Goal: Task Accomplishment & Management: Complete application form

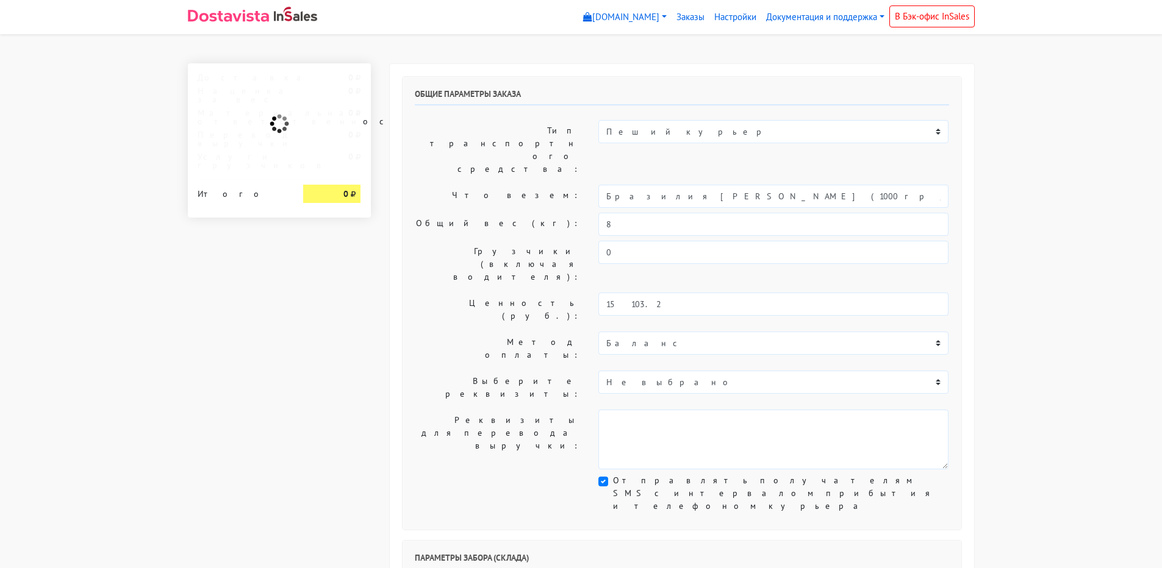
select select "10:00"
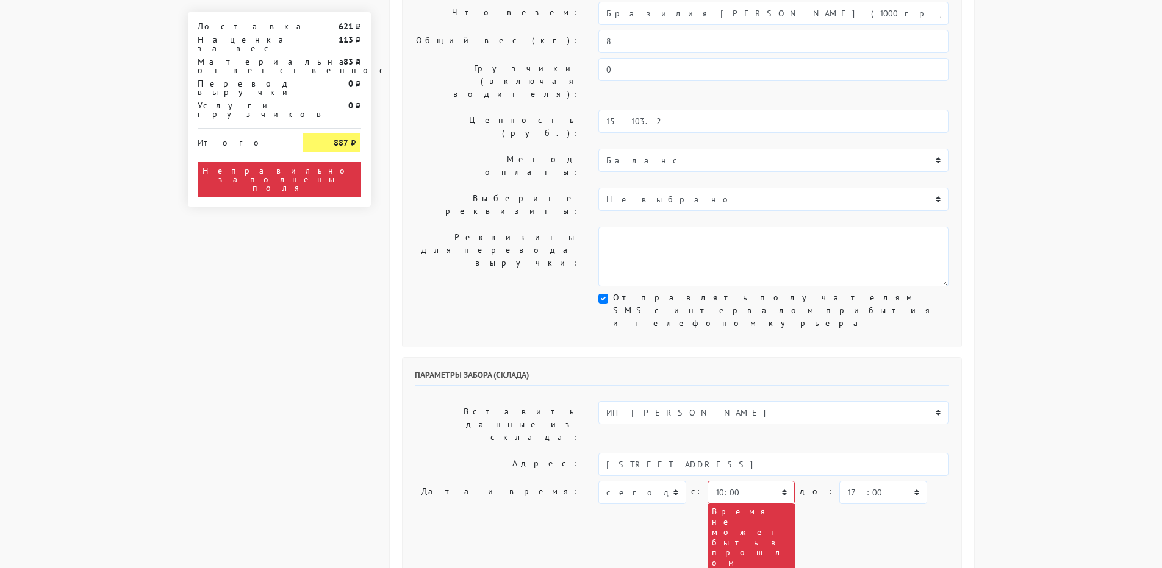
scroll to position [61, 0]
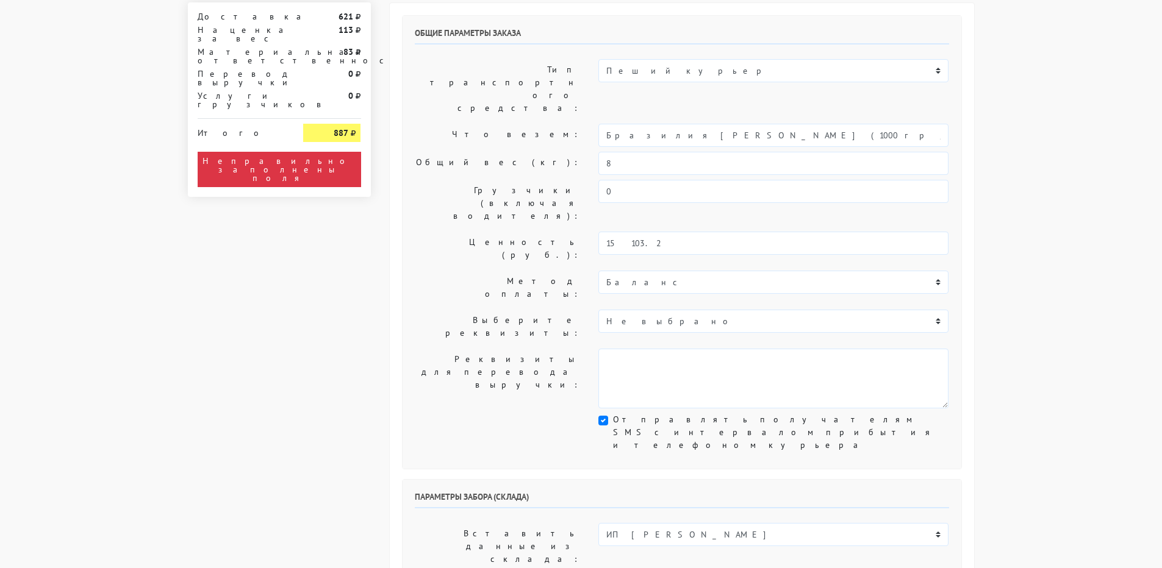
click at [615, 523] on select "ИП [PERSON_NAME] Н1 Н2 Маяк" at bounding box center [773, 534] width 350 height 23
select select "1268"
click at [598, 523] on select "ИП [PERSON_NAME] Н1 Н2 Маяк" at bounding box center [773, 534] width 350 height 23
type input "[STREET_ADDRESS]"
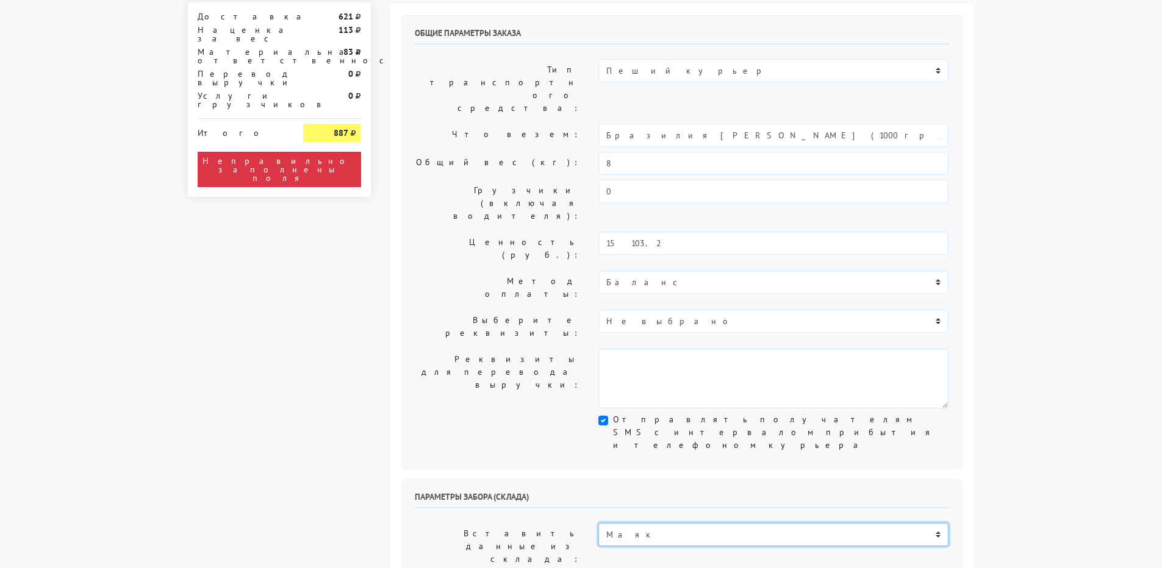
select select "08:00"
type input "9269374112"
type textarea "БЦ "Панорама" в холле первого этажа слева кофейня Дайте Два"
click at [663, 523] on select "ИП [PERSON_NAME] Н1 Н2 Маяк" at bounding box center [773, 534] width 350 height 23
select select "255"
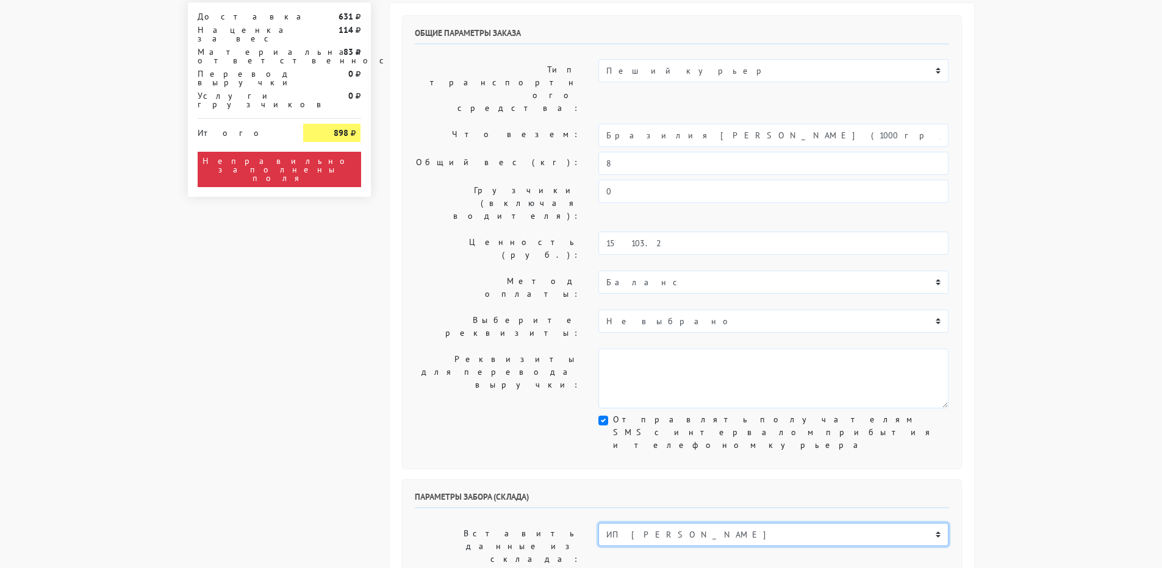
click at [598, 523] on select "ИП [PERSON_NAME] Н1 Н2 Маяк" at bounding box center [773, 534] width 350 height 23
type input "[STREET_ADDRESS]"
select select "10:00"
type input "89269374112"
type textarea "Заход со стороны Верейская 29 стр 139"
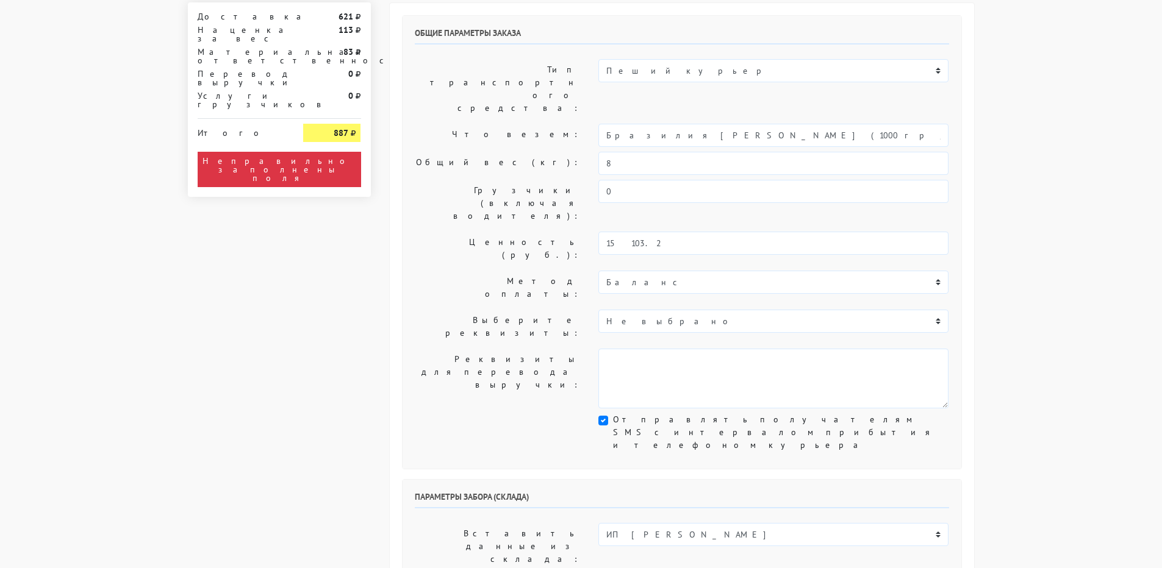
select select "[DATE]"
click at [692, 523] on select "ИП [PERSON_NAME] Н1 Н2 Маяк" at bounding box center [773, 534] width 350 height 23
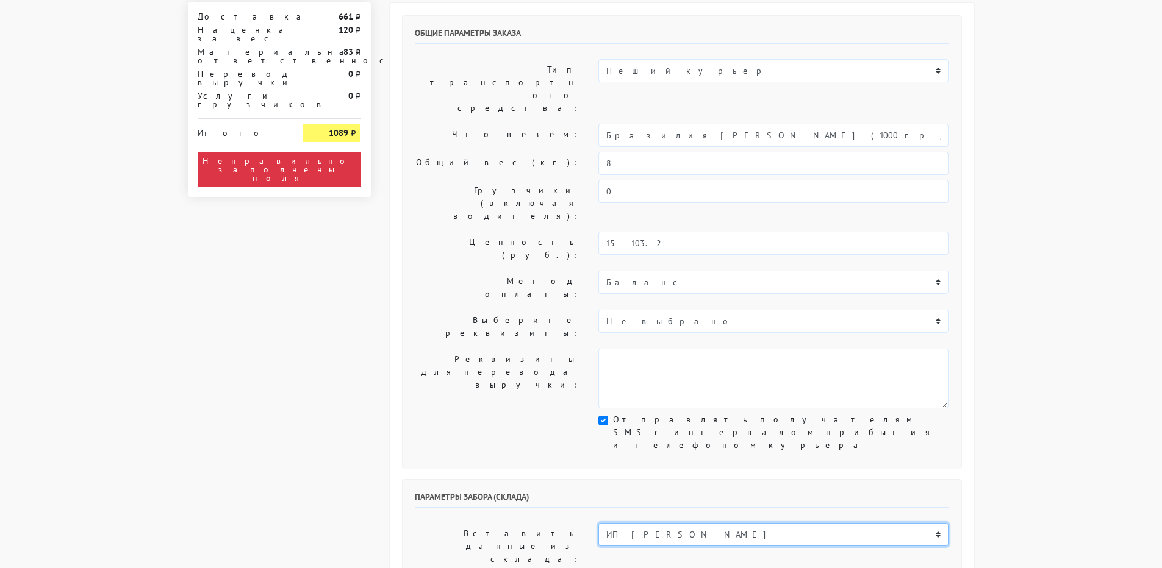
select select "1268"
click at [598, 523] on select "ИП [PERSON_NAME] Н1 Н2 Маяк" at bounding box center [773, 534] width 350 height 23
type input "[STREET_ADDRESS]"
select select "08:00"
type input "9269374112"
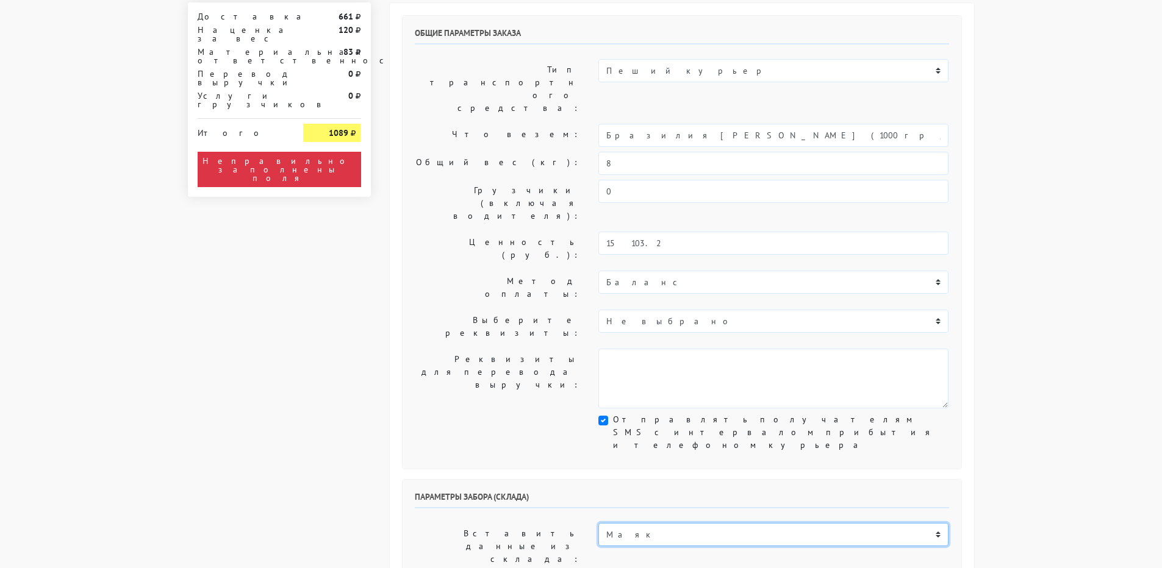
type textarea "БЦ "Панорама" в холле первого этажа слева кофейня Дайте Два"
select select "08:30"
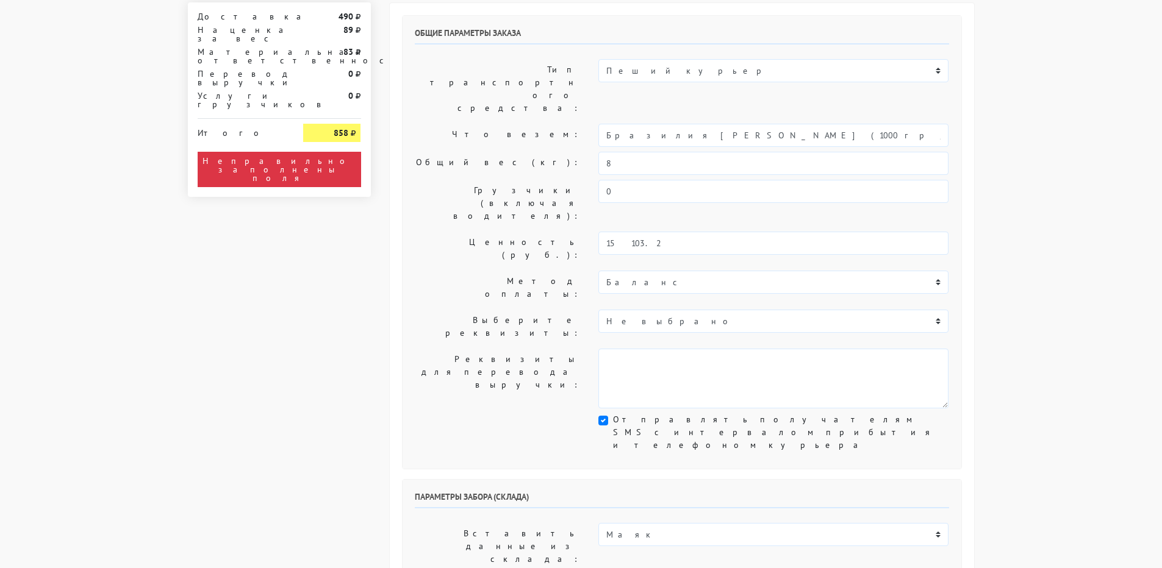
select select "10:30"
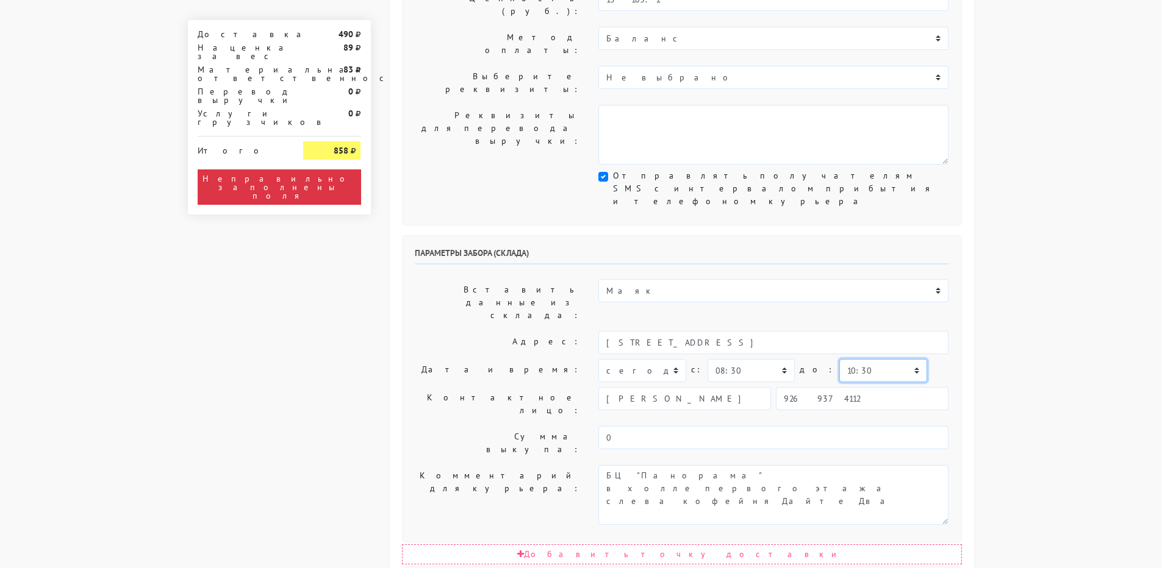
scroll to position [366, 0]
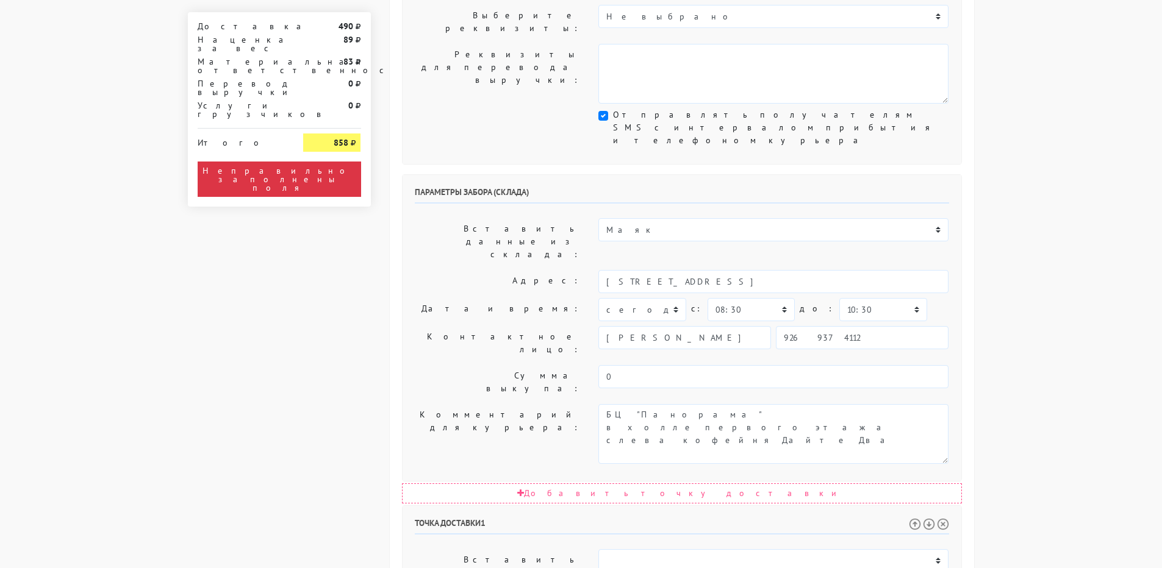
select select "[DATE]"
select select "10:00"
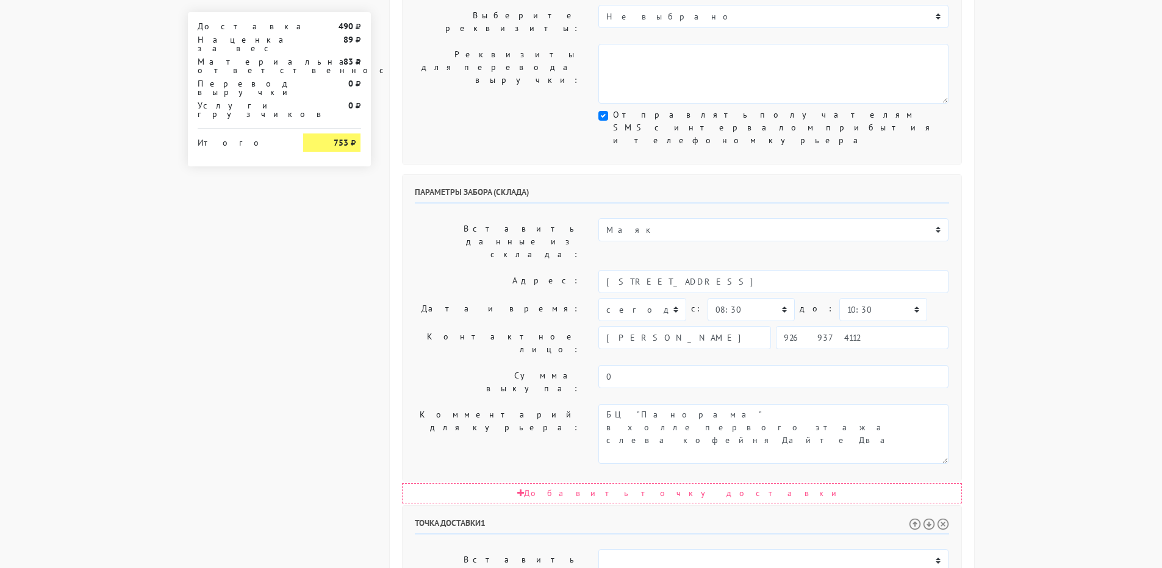
select select "12:00"
click at [685, 270] on input "[STREET_ADDRESS]" at bounding box center [773, 281] width 350 height 23
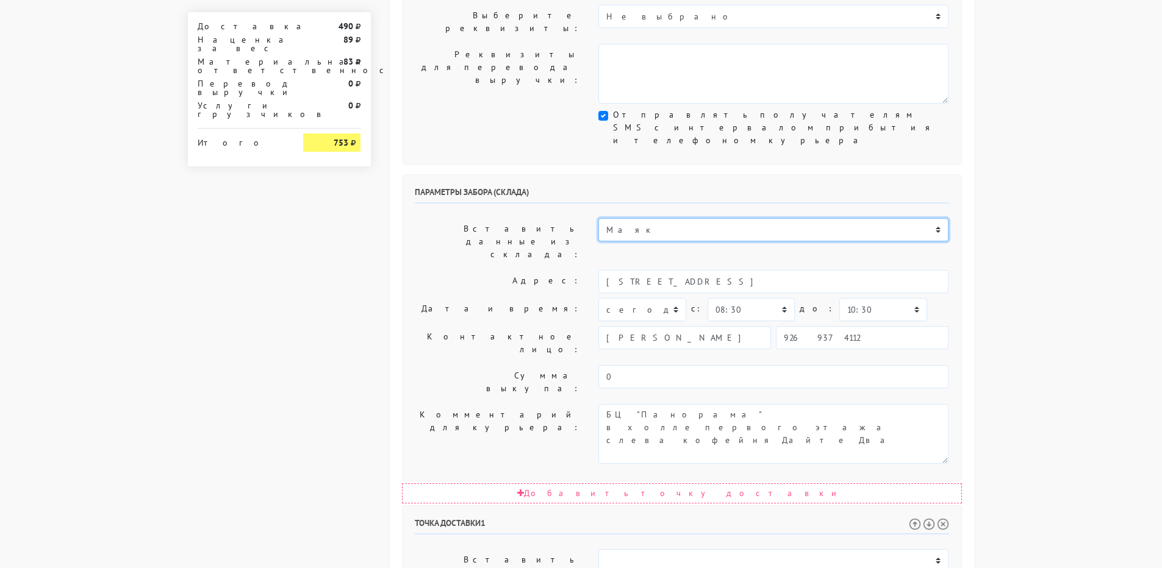
click at [684, 218] on select "ИП [PERSON_NAME] Н1 Н2 Маяк" at bounding box center [773, 229] width 350 height 23
select select "255"
click at [598, 218] on select "ИП [PERSON_NAME] Н1 Н2 Маяк" at bounding box center [773, 229] width 350 height 23
type input "[STREET_ADDRESS]"
select select "10:00"
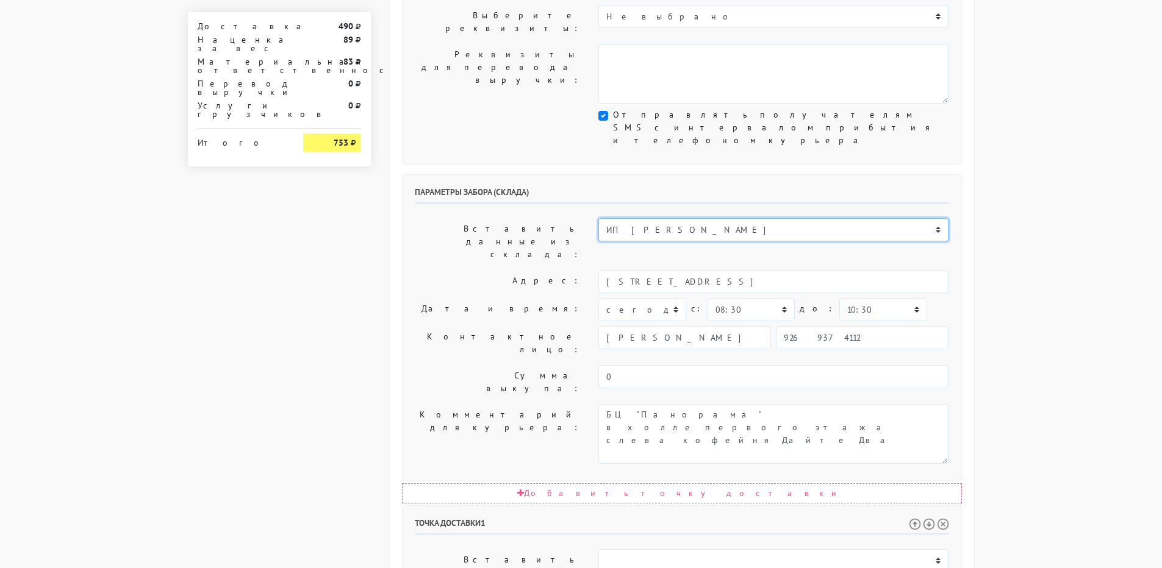
select select "17:00"
type input "89269374112"
type textarea "Заход со стороны Верейская 29 стр 139"
click at [702, 218] on select "ИП [PERSON_NAME] Н1 Н2 Маяк" at bounding box center [773, 229] width 350 height 23
select select "1264"
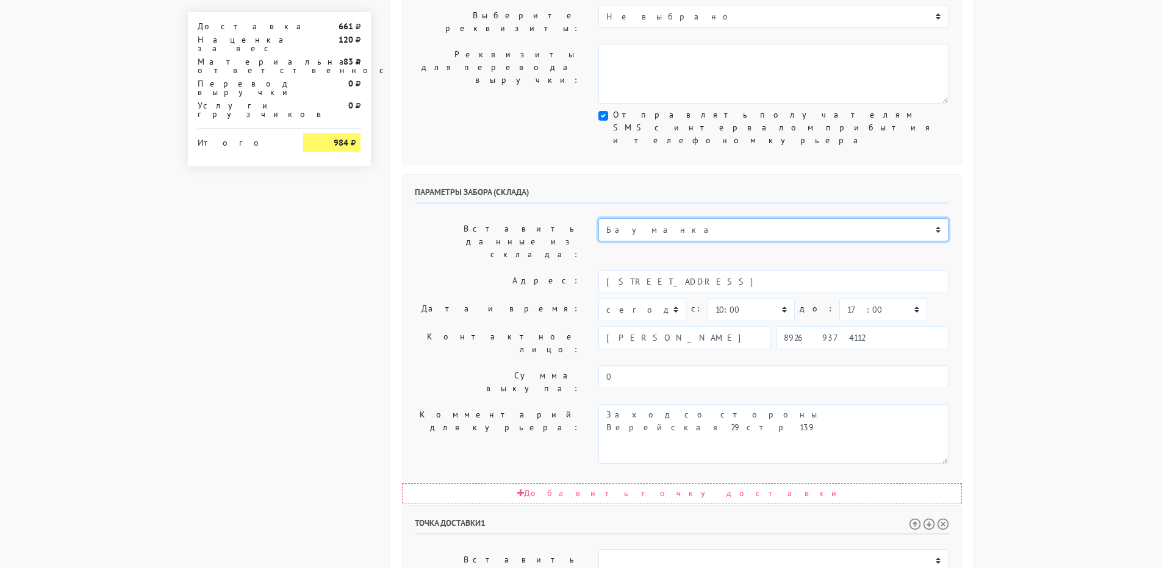
click at [598, 218] on select "ИП [PERSON_NAME] Н1 Н2 Маяк" at bounding box center [773, 229] width 350 height 23
type input "[STREET_ADDRESS]"
select select "07:30"
select select "16:00"
type input "9269374112"
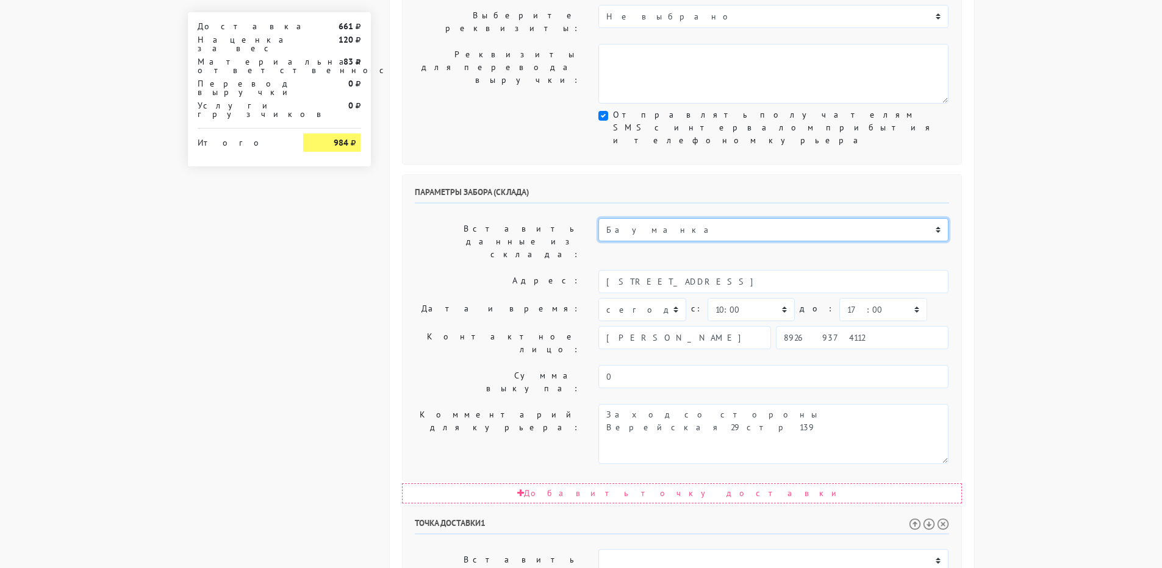
type textarea "БЦ [PERSON_NAME] в холле первого этажа слева кофейня Дайте Два"
click at [685, 218] on select "ИП [PERSON_NAME] Н1 Н2 Маяк" at bounding box center [773, 229] width 350 height 23
select select "1265"
click at [598, 218] on select "ИП [PERSON_NAME] Н1 Н2 Маяк" at bounding box center [773, 229] width 350 height 23
type input "[STREET_ADDRESS]"
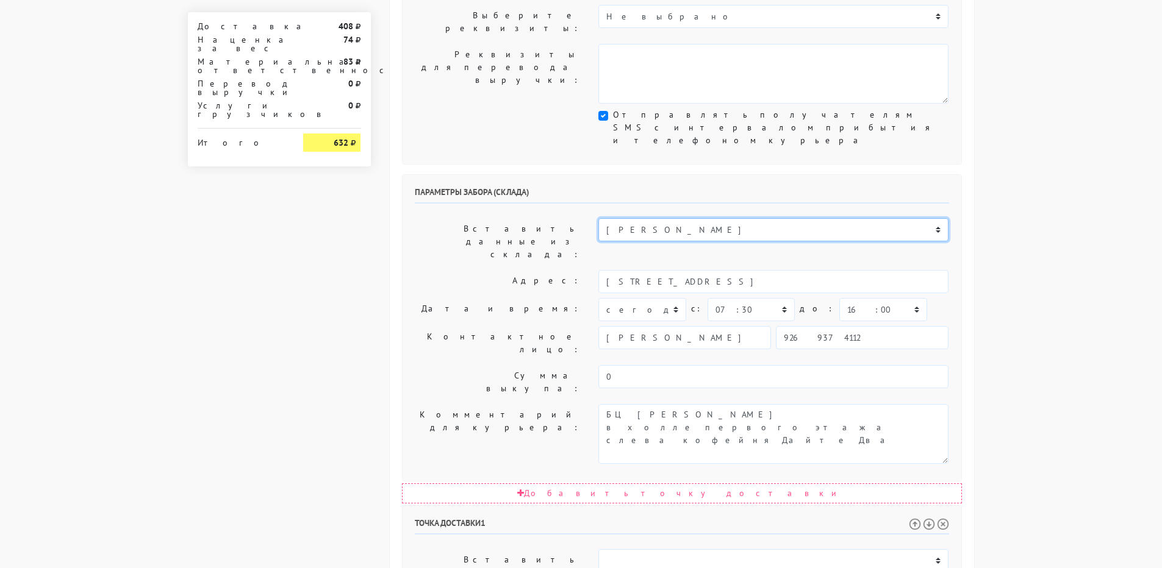
select select "08:30"
select select "17:00"
type textarea "БЦ [PERSON_NAME] в холле первого этажа слева кофейня Дайте Два"
click at [680, 218] on select "ИП [PERSON_NAME] Н1 Н2 Маяк" at bounding box center [773, 229] width 350 height 23
select select "1266"
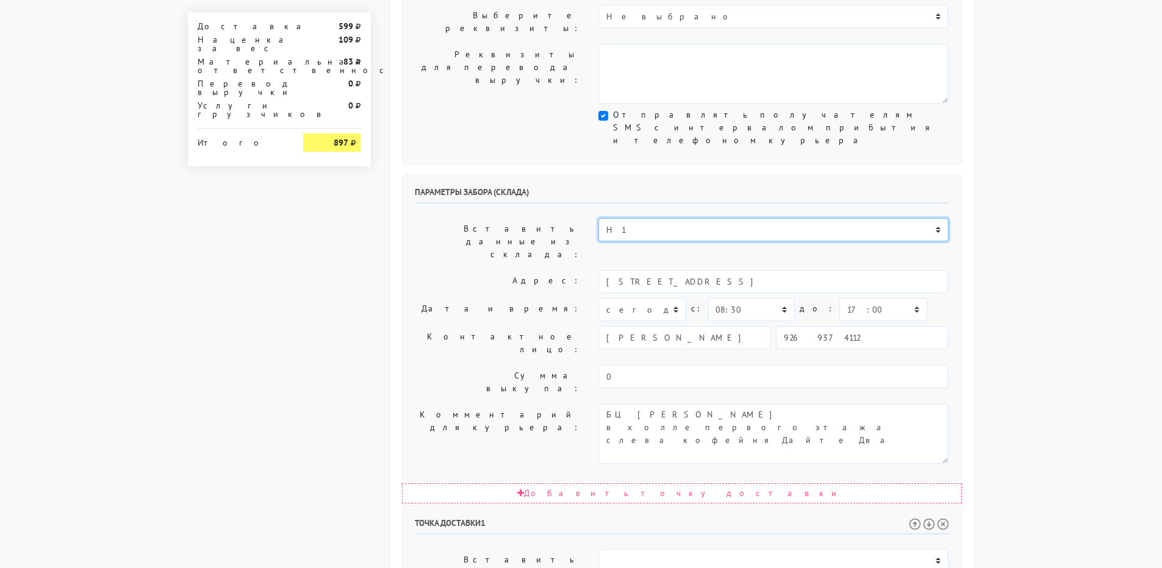
click at [598, 218] on select "ИП [PERSON_NAME] Н1 Н2 Маяк" at bounding box center [773, 229] width 350 height 23
type input "[STREET_ADDRESS] с.4"
select select "09:00"
select select "16:00"
type textarea "ДК "Новоспасский" в холле первого этажа напротив входа кофейный островок [GEOGR…"
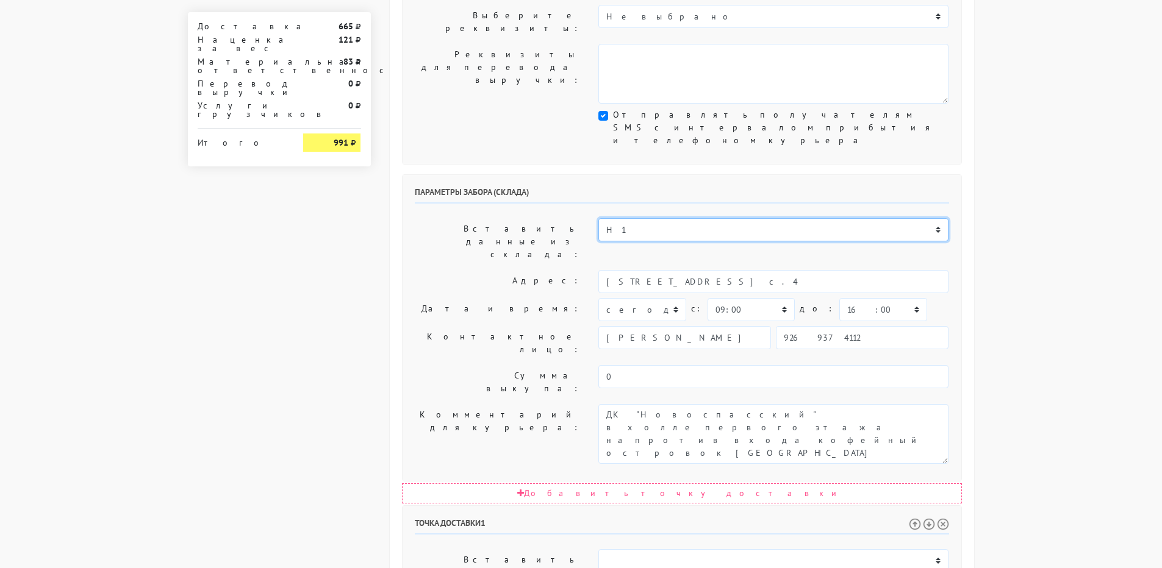
click at [682, 218] on select "ИП [PERSON_NAME] Н1 Н2 Маяк" at bounding box center [773, 229] width 350 height 23
select select "1268"
click at [598, 218] on select "ИП [PERSON_NAME] Н1 Н2 Маяк" at bounding box center [773, 229] width 350 height 23
type input "[STREET_ADDRESS]"
select select "08:00"
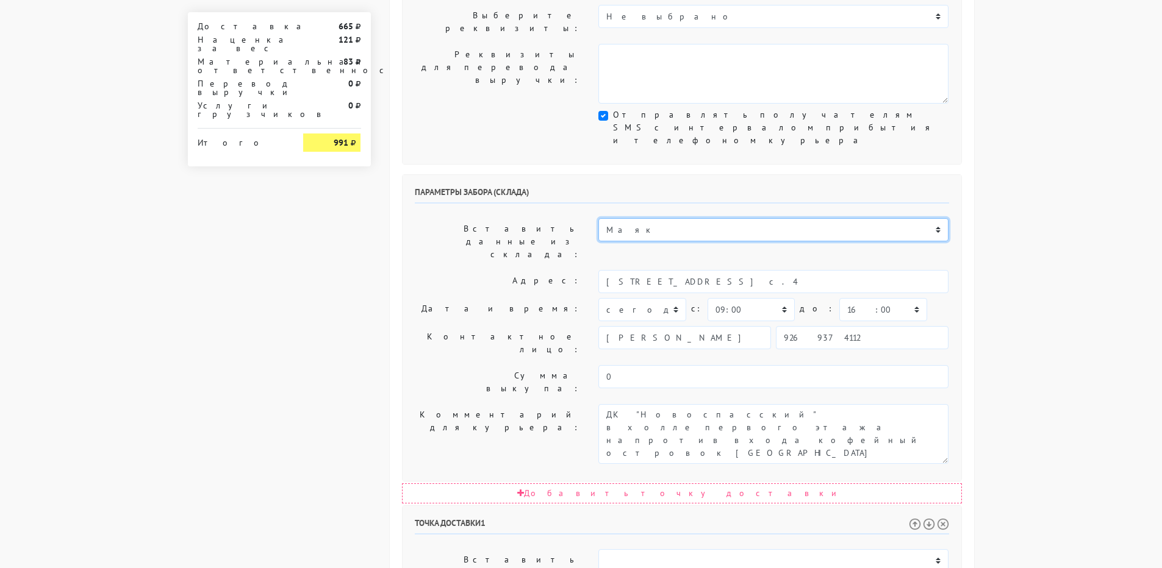
select select "17:00"
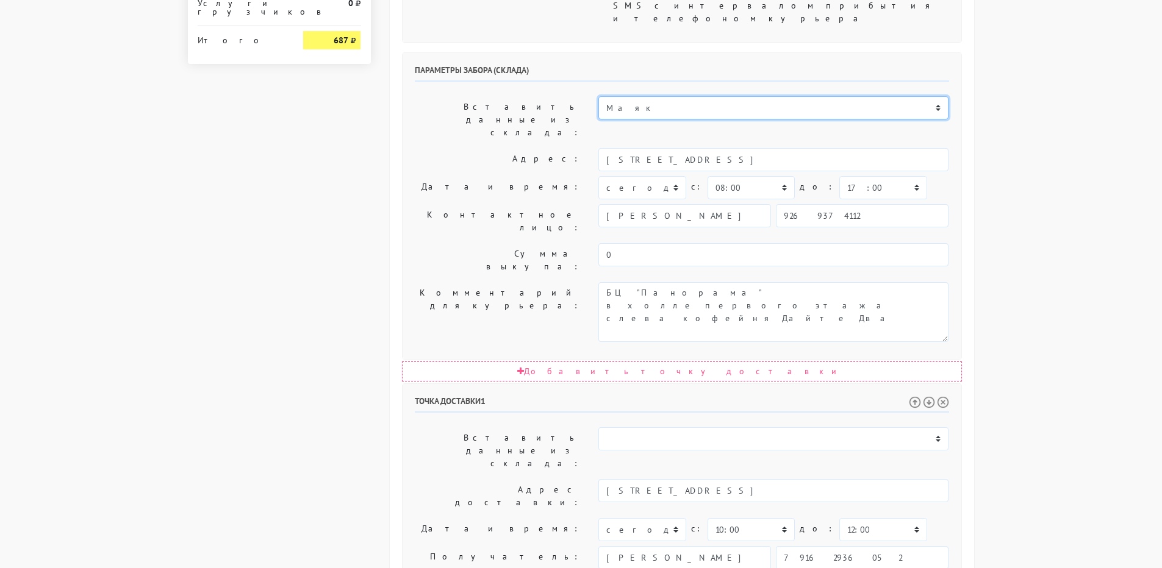
scroll to position [557, 0]
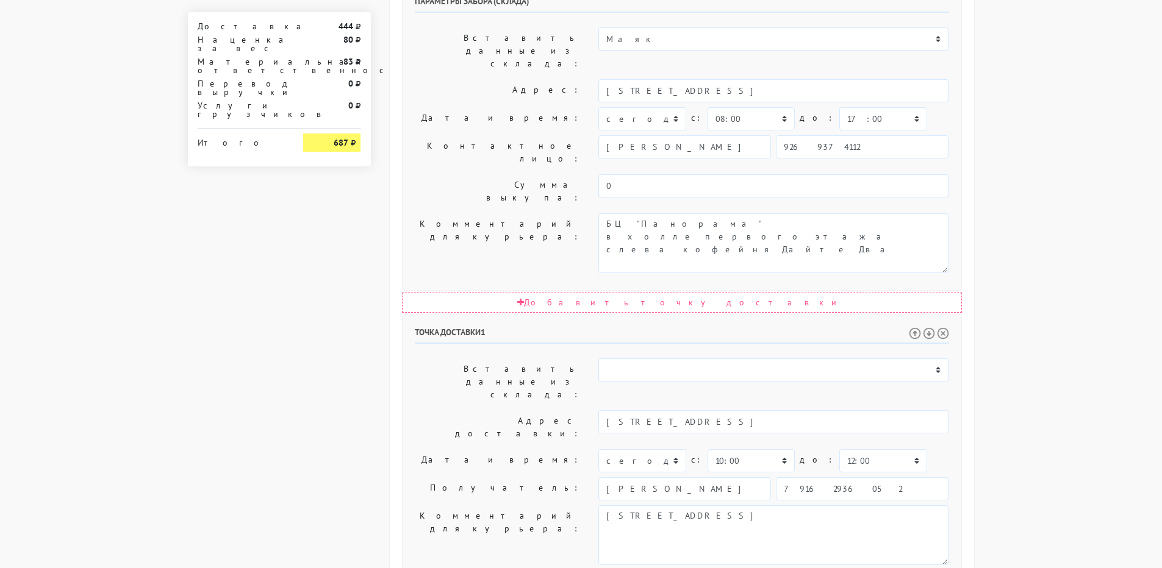
drag, startPoint x: 631, startPoint y: 413, endPoint x: 563, endPoint y: 402, distance: 68.6
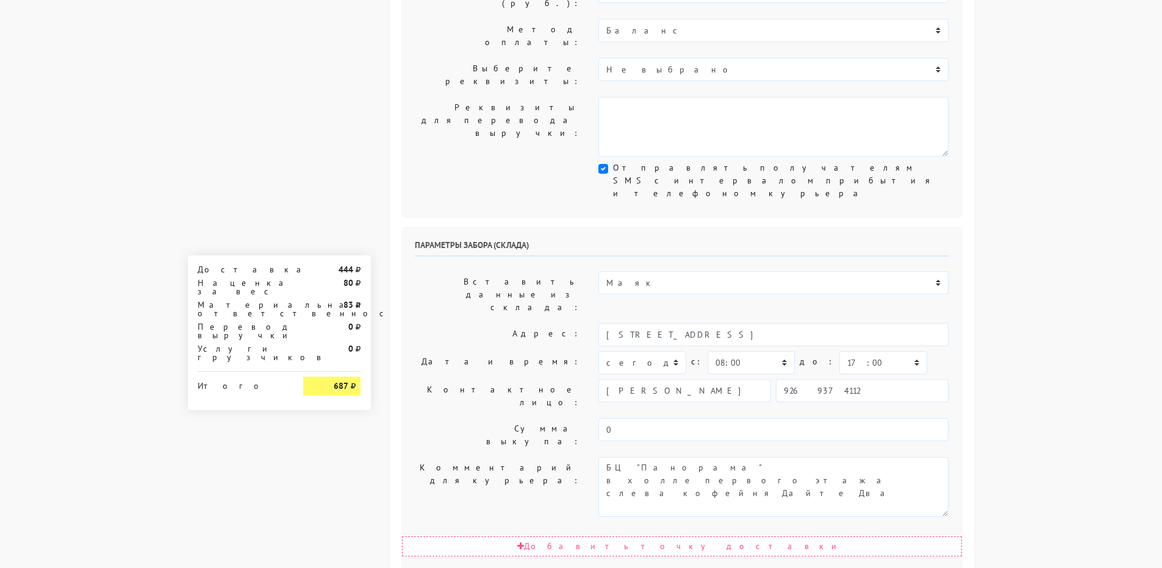
scroll to position [252, 0]
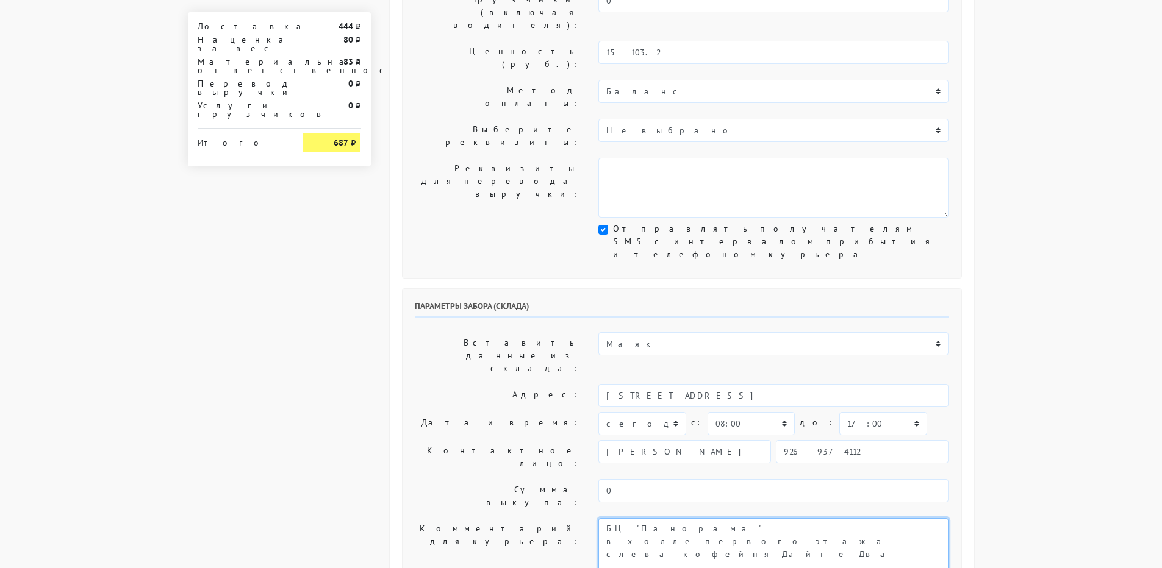
click at [605, 518] on textarea "Заход со стороны Верейская 29 стр 139" at bounding box center [773, 548] width 350 height 60
paste textarea "3526"
type textarea "Заказ 3526 БЦ "Панорама" в холле первого этажа слева кофейня Дайте Два"
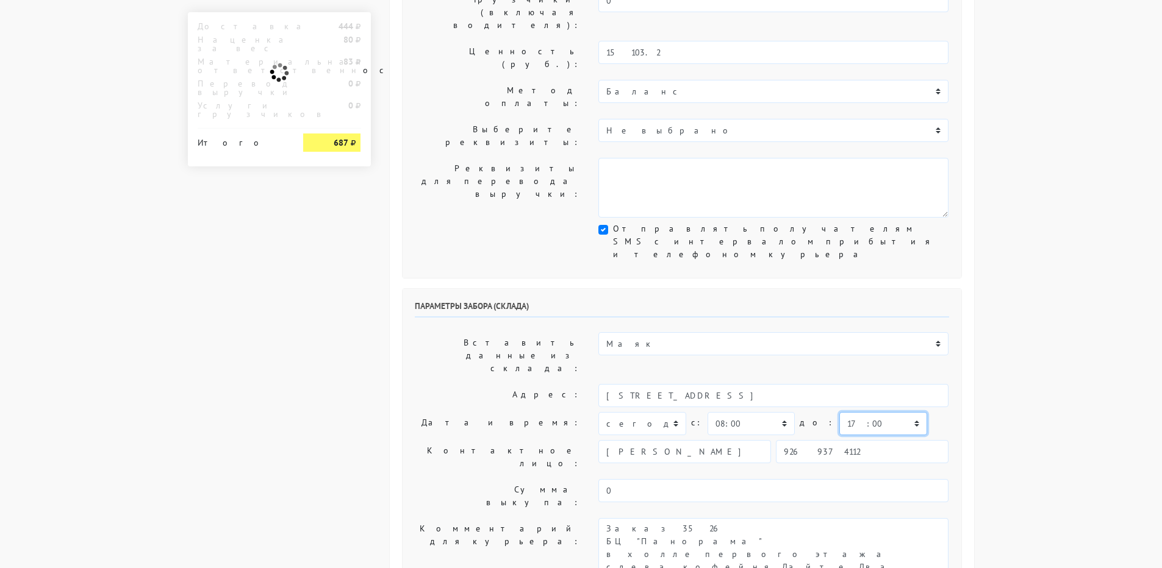
click at [866, 412] on select "00:00 00:30 01:00 01:30 02:00 02:30 03:00 03:30 04:00 04:30 05:00 05:30 06:00 0…" at bounding box center [882, 423] width 87 height 23
select select "10:30"
click at [839, 412] on select "00:00 00:30 01:00 01:30 02:00 02:30 03:00 03:30 04:00 04:30 05:00 05:30 06:00 0…" at bounding box center [882, 423] width 87 height 23
click at [773, 412] on select "00:00 00:30 01:00 01:30 02:00 02:30 03:00 03:30 04:00 04:30 05:00 05:30 06:00 0…" at bounding box center [750, 423] width 87 height 23
click at [707, 412] on select "00:00 00:30 01:00 01:30 02:00 02:30 03:00 03:30 04:00 04:30 05:00 05:30 06:00 0…" at bounding box center [750, 423] width 87 height 23
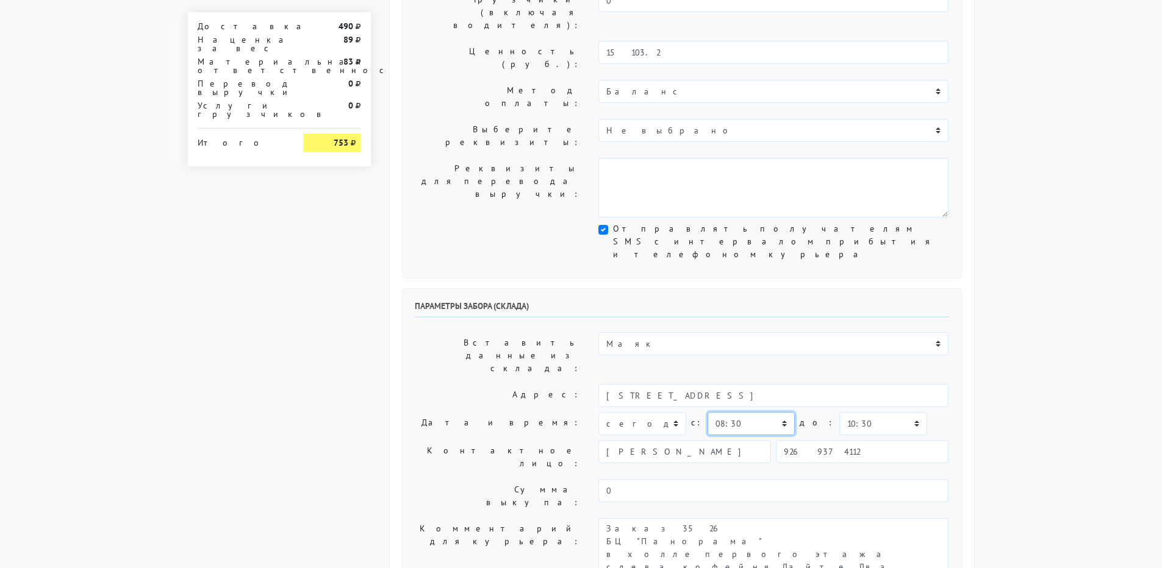
click at [763, 412] on select "00:00 00:30 01:00 01:30 02:00 02:30 03:00 03:30 04:00 04:30 05:00 05:30 06:00 0…" at bounding box center [750, 423] width 87 height 23
click at [707, 412] on select "00:00 00:30 01:00 01:30 02:00 02:30 03:00 03:30 04:00 04:30 05:00 05:30 06:00 0…" at bounding box center [750, 423] width 87 height 23
click at [763, 412] on select "00:00 00:30 01:00 01:30 02:00 02:30 03:00 03:30 04:00 04:30 05:00 05:30 06:00 0…" at bounding box center [750, 423] width 87 height 23
select select "08:30"
click at [707, 412] on select "00:00 00:30 01:00 01:30 02:00 02:30 03:00 03:30 04:00 04:30 05:00 05:30 06:00 0…" at bounding box center [750, 423] width 87 height 23
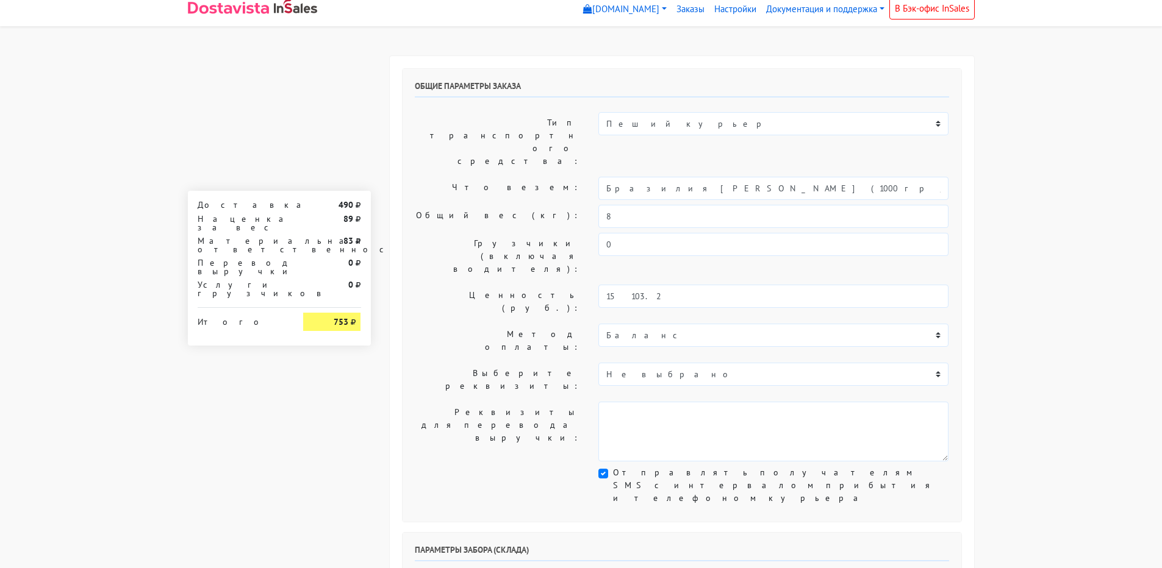
scroll to position [0, 0]
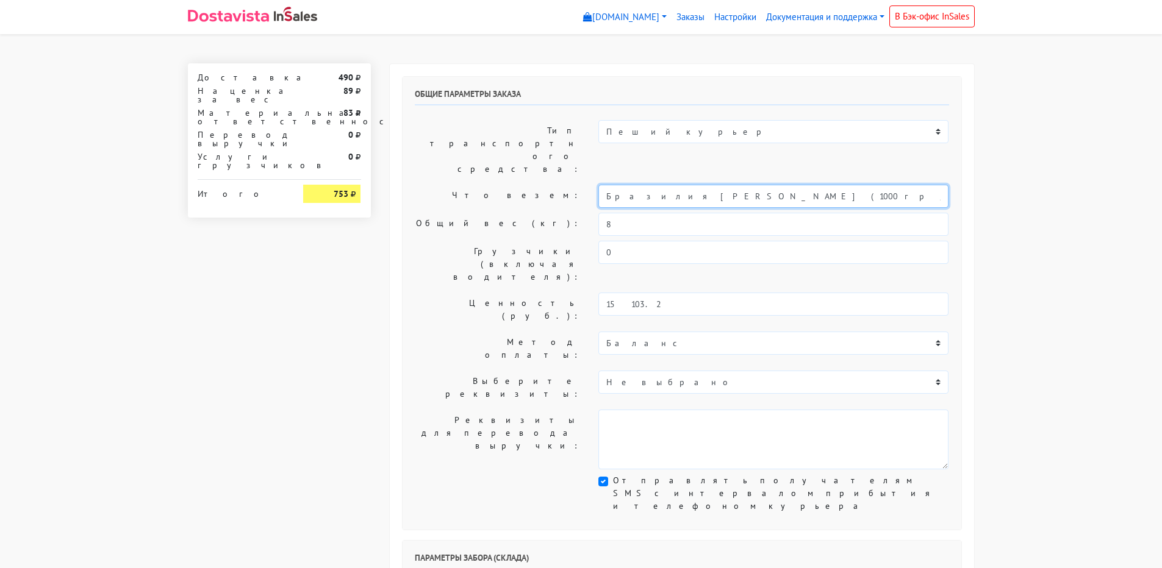
drag, startPoint x: 874, startPoint y: 155, endPoint x: 446, endPoint y: 161, distance: 428.7
click at [446, 185] on div "Что везем: Бразилия [PERSON_NAME] (1000 гр / Кофе в [GEOGRAPHIC_DATA])" at bounding box center [682, 196] width 552 height 23
type input "Кофе (8 кг)"
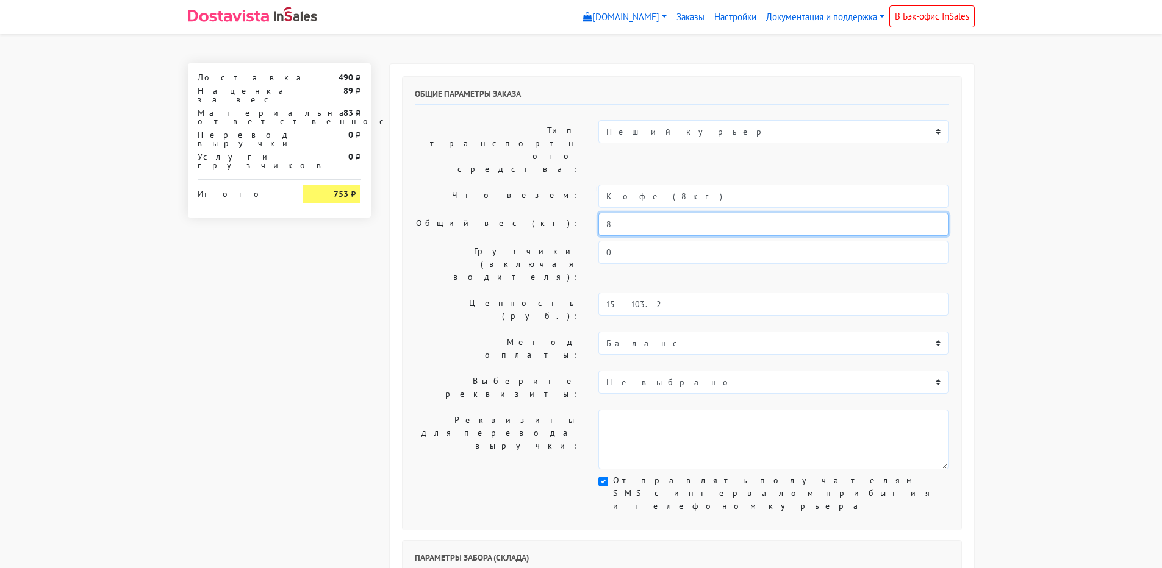
click at [627, 213] on input "8" at bounding box center [773, 224] width 350 height 23
type input "8,5"
click at [487, 293] on label "Ценность (руб.):" at bounding box center [498, 310] width 184 height 34
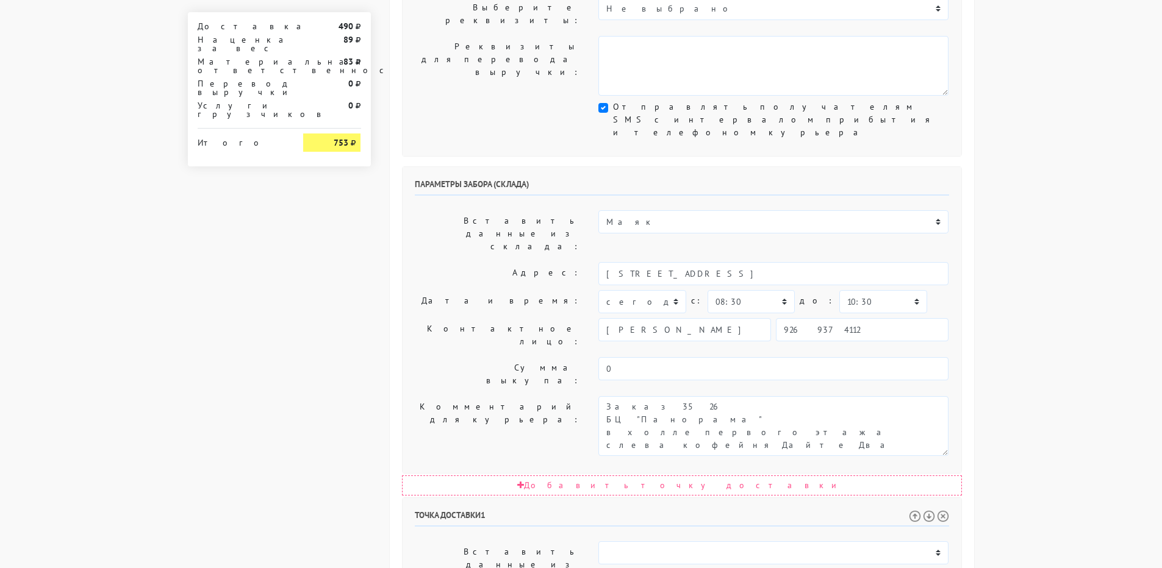
scroll to position [557, 0]
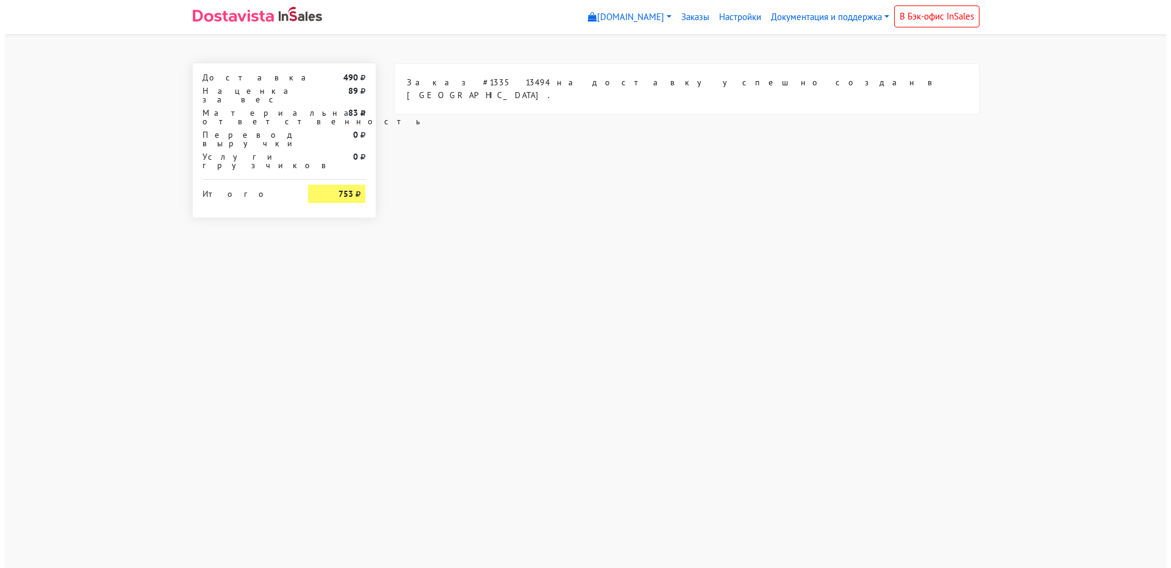
scroll to position [0, 0]
